Goal: Task Accomplishment & Management: Manage account settings

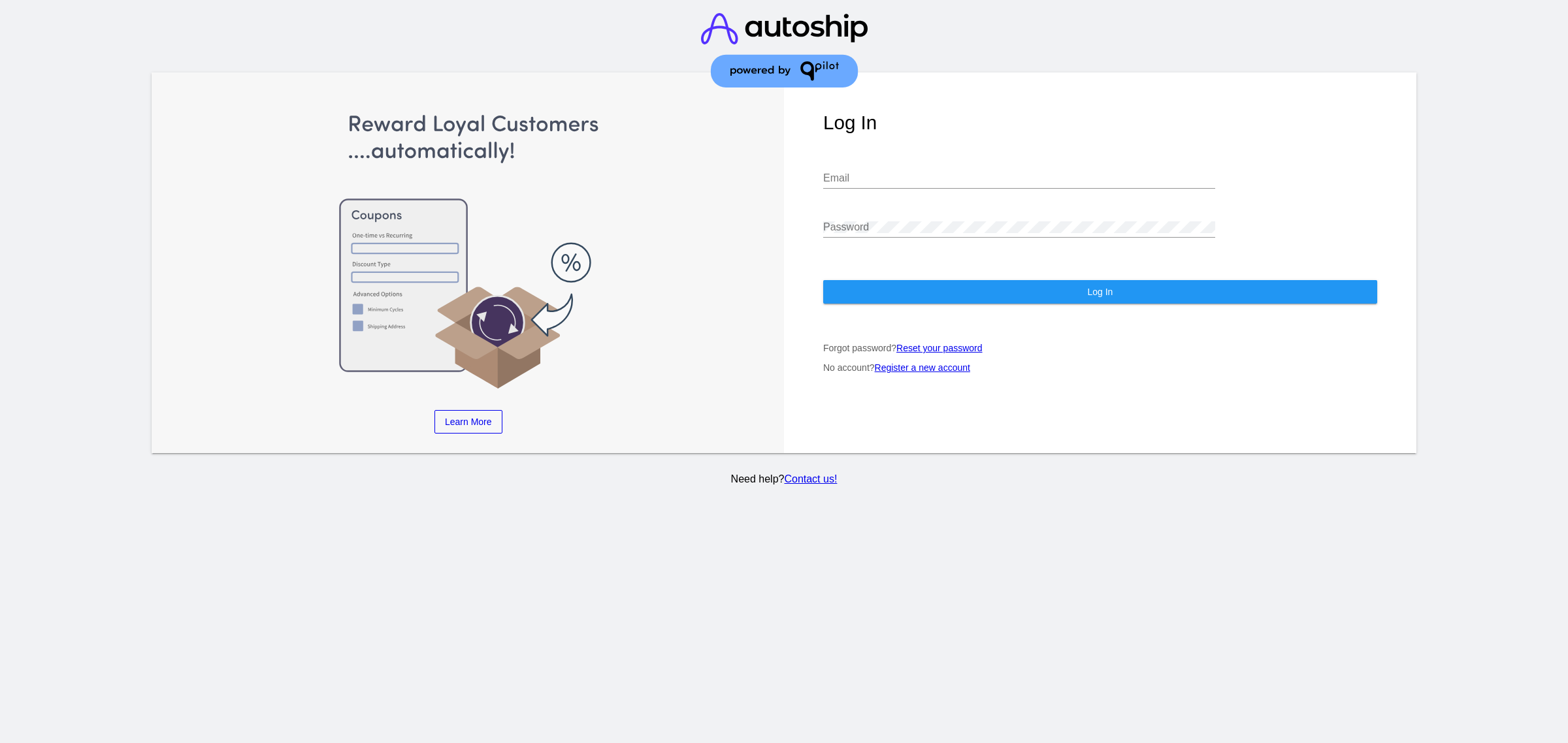
click at [900, 165] on div "Email" at bounding box center [1019, 174] width 392 height 29
click at [894, 171] on div "Email" at bounding box center [1019, 174] width 392 height 29
type input "[PERSON_NAME][EMAIL_ADDRESS][DOMAIN_NAME]"
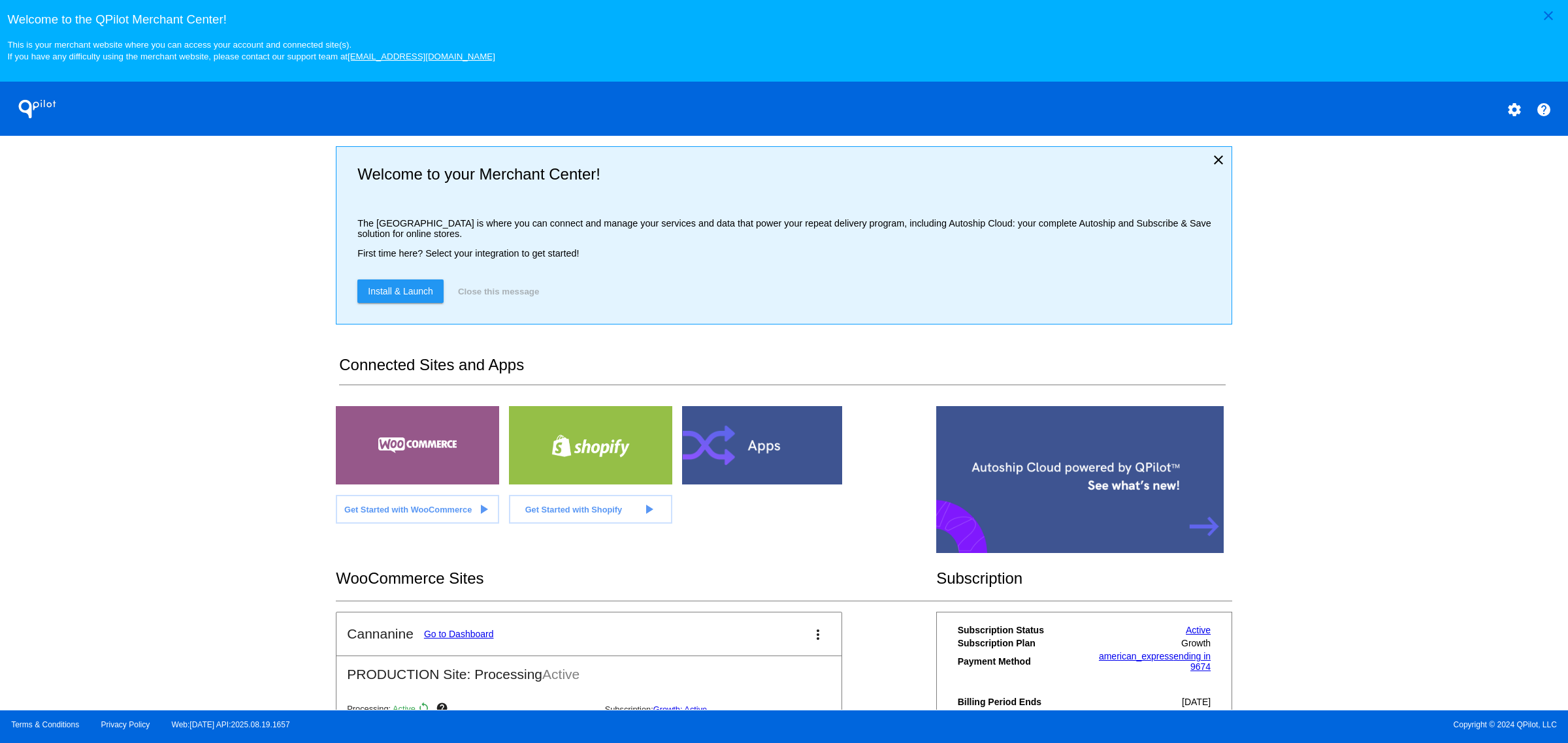
scroll to position [152, 0]
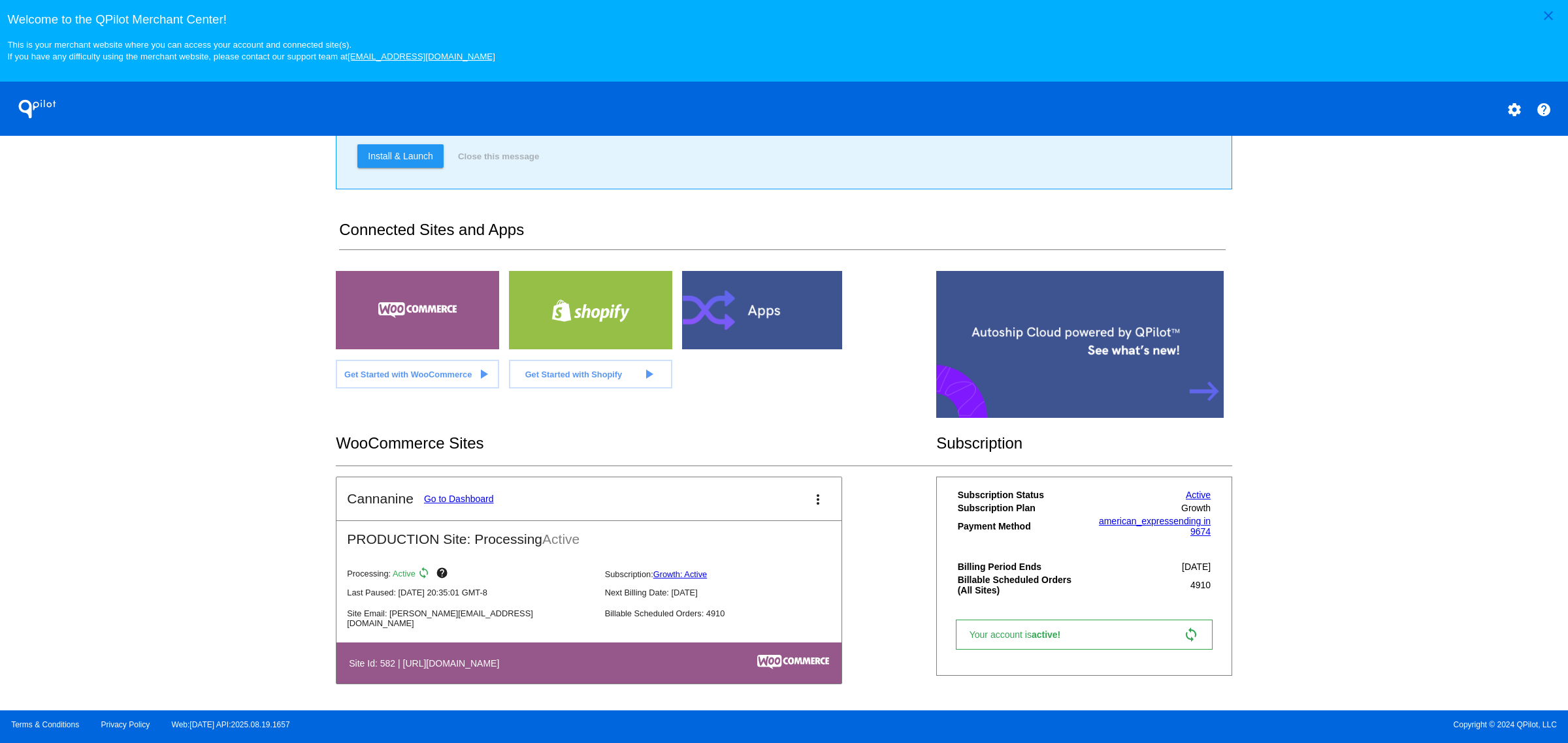
click at [462, 501] on link "Go to Dashboard" at bounding box center [458, 499] width 70 height 10
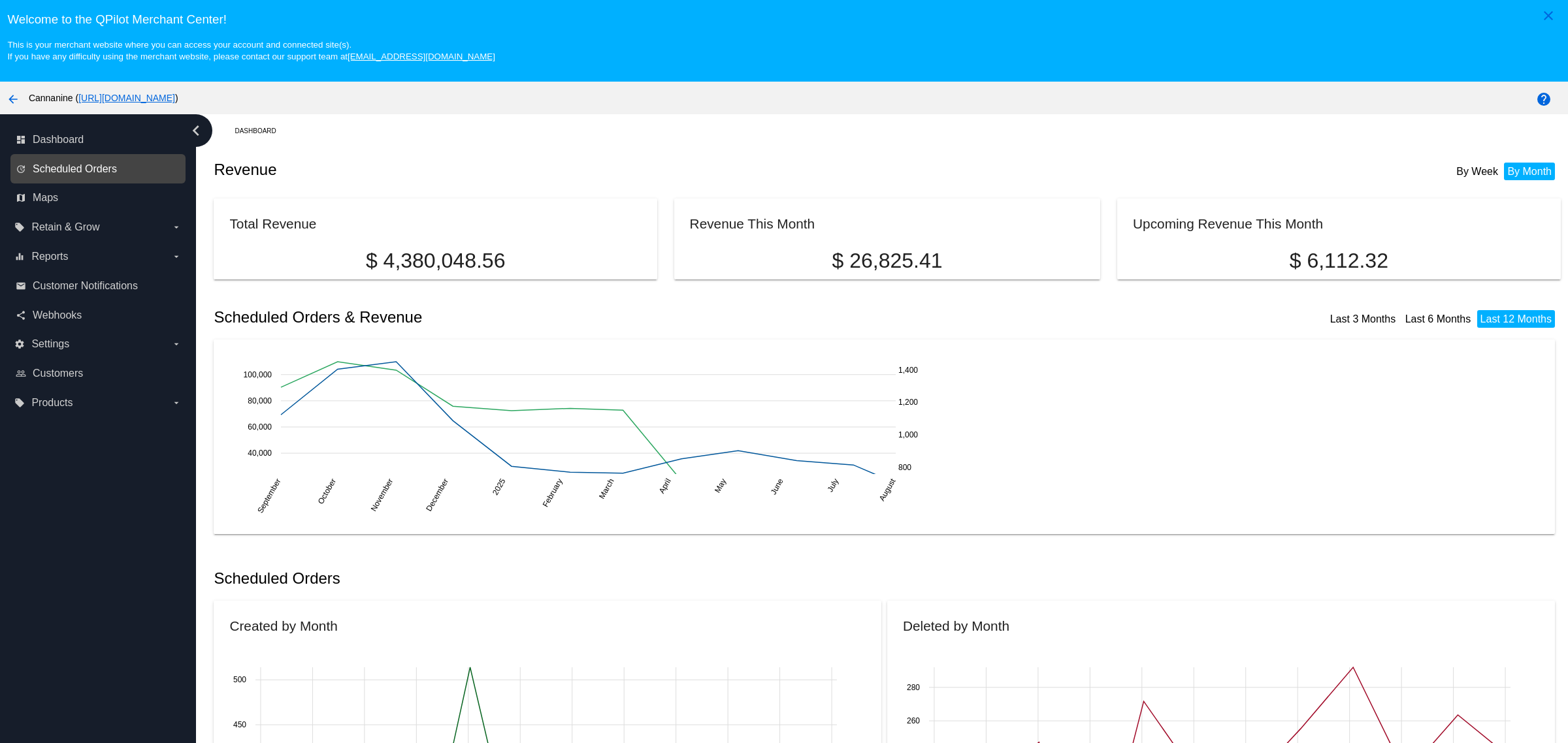
click at [71, 172] on span "Scheduled Orders" at bounding box center [75, 169] width 85 height 12
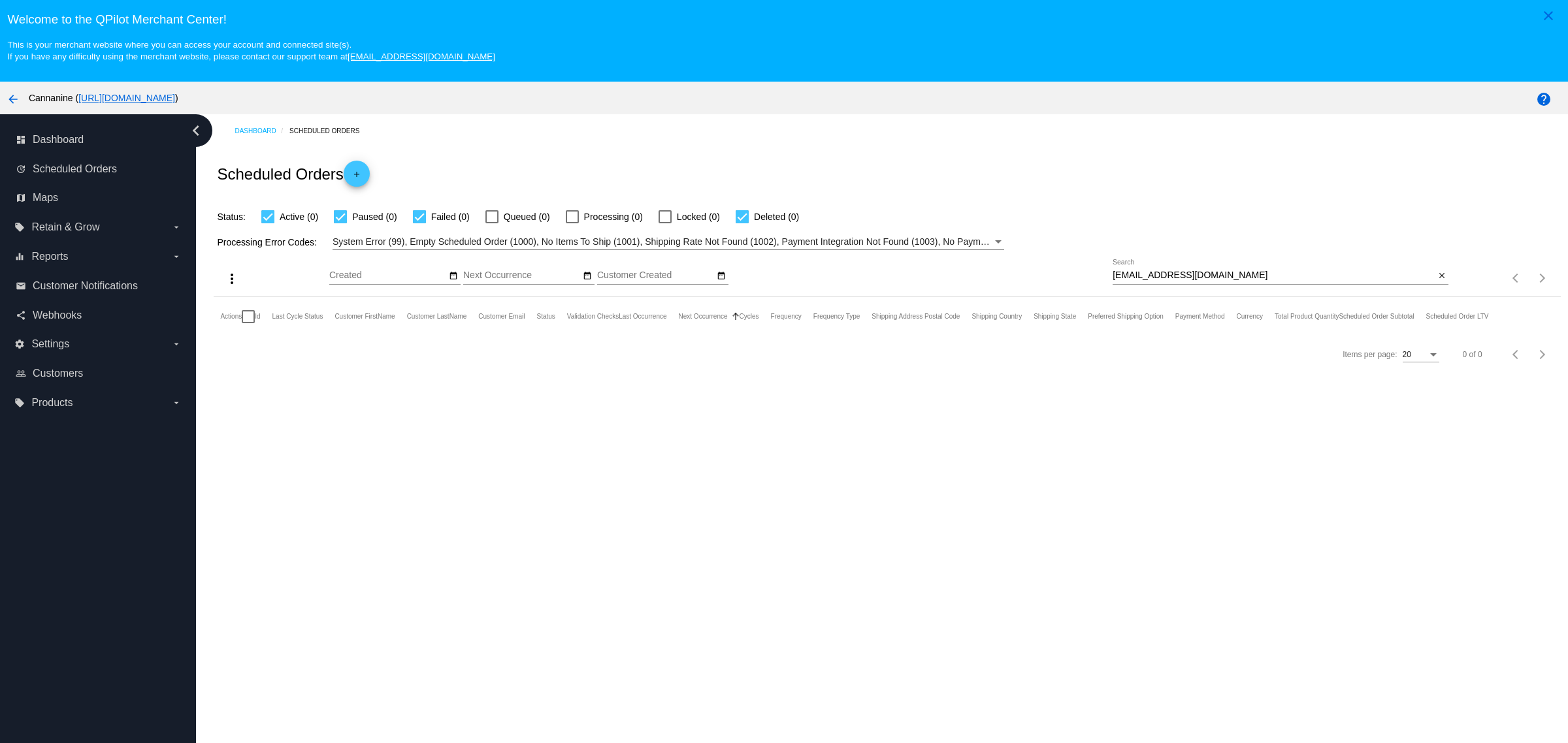
click at [1260, 280] on input "[EMAIL_ADDRESS][DOMAIN_NAME]" at bounding box center [1273, 275] width 322 height 10
paste input "[EMAIL_ADDRESS]"
type input "[EMAIL_ADDRESS][DOMAIN_NAME]"
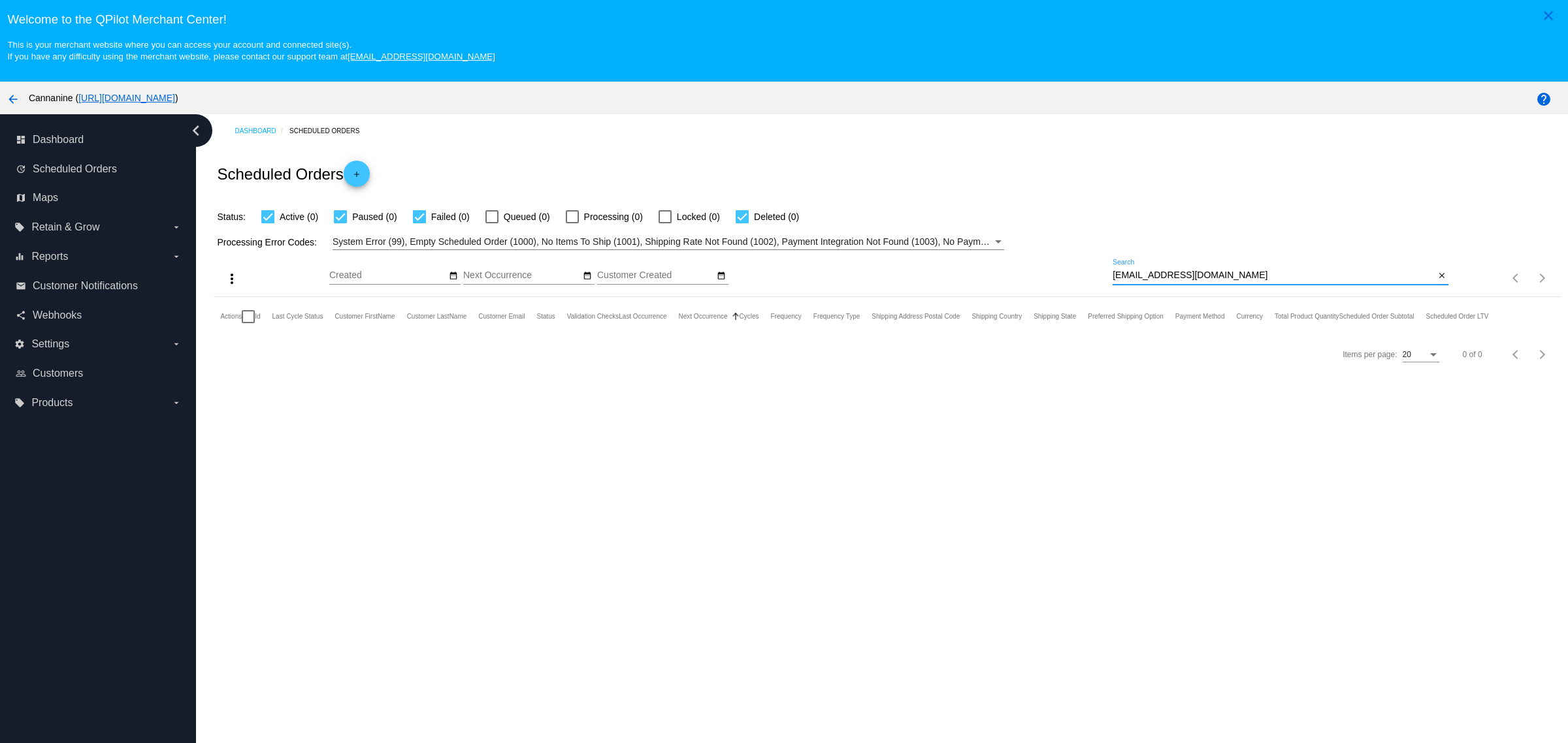
click at [1252, 250] on div "Processing Error Codes: System Error (99), Empty Scheduled Order (1000), No Ite…" at bounding box center [886, 237] width 1346 height 26
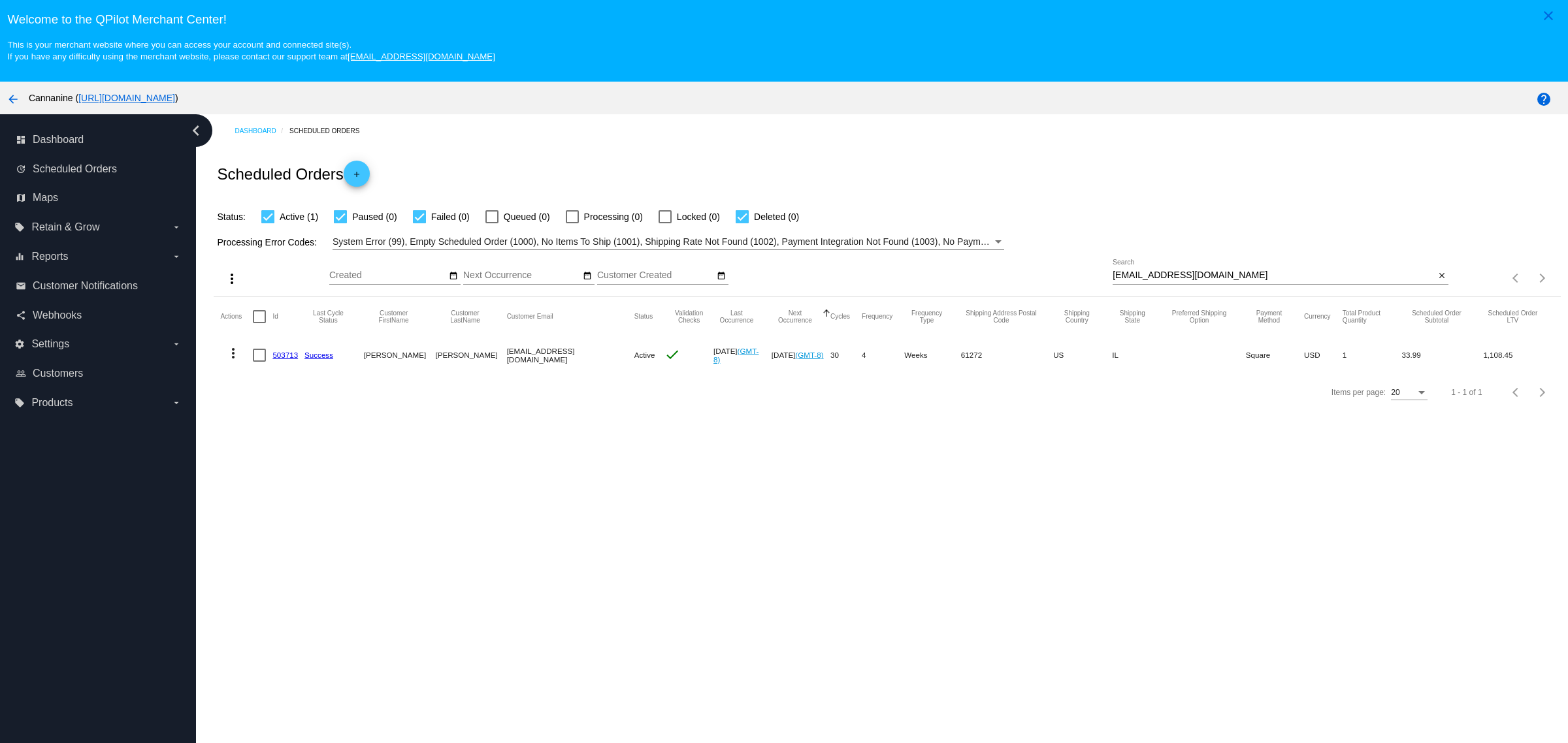
click at [239, 351] on mat-icon "more_vert" at bounding box center [233, 353] width 16 height 16
click at [292, 511] on button "delete Delete" at bounding box center [285, 516] width 130 height 31
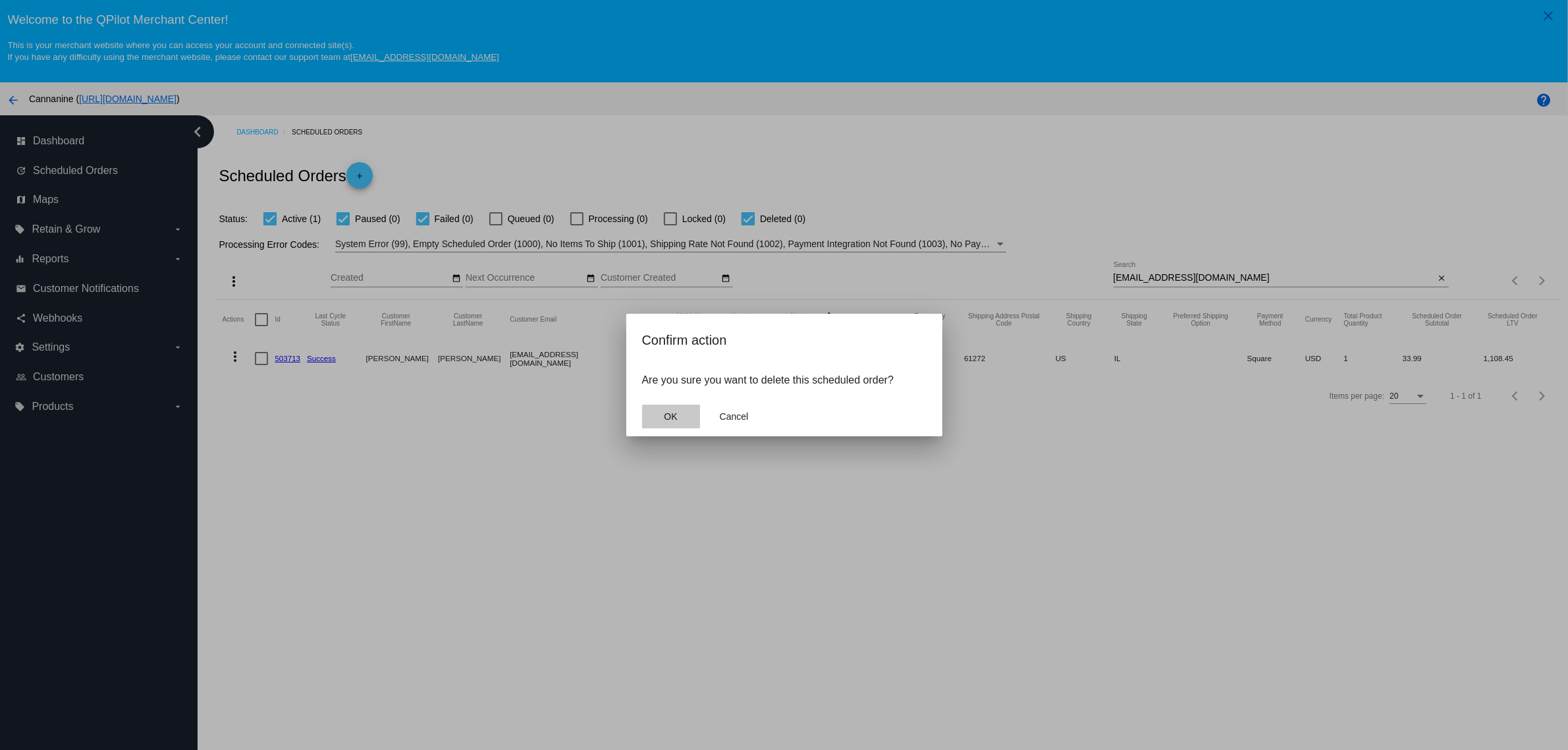
click at [667, 416] on span "OK" at bounding box center [670, 416] width 13 height 10
